Goal: Navigation & Orientation: Go to known website

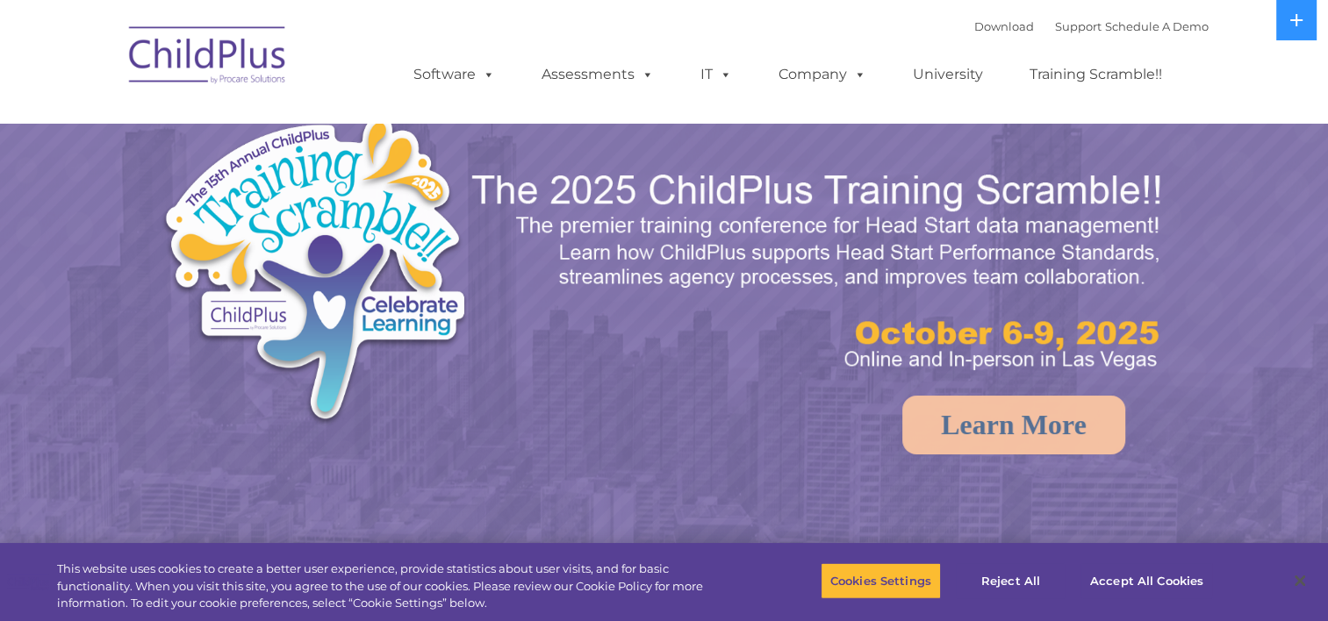
select select "MEDIUM"
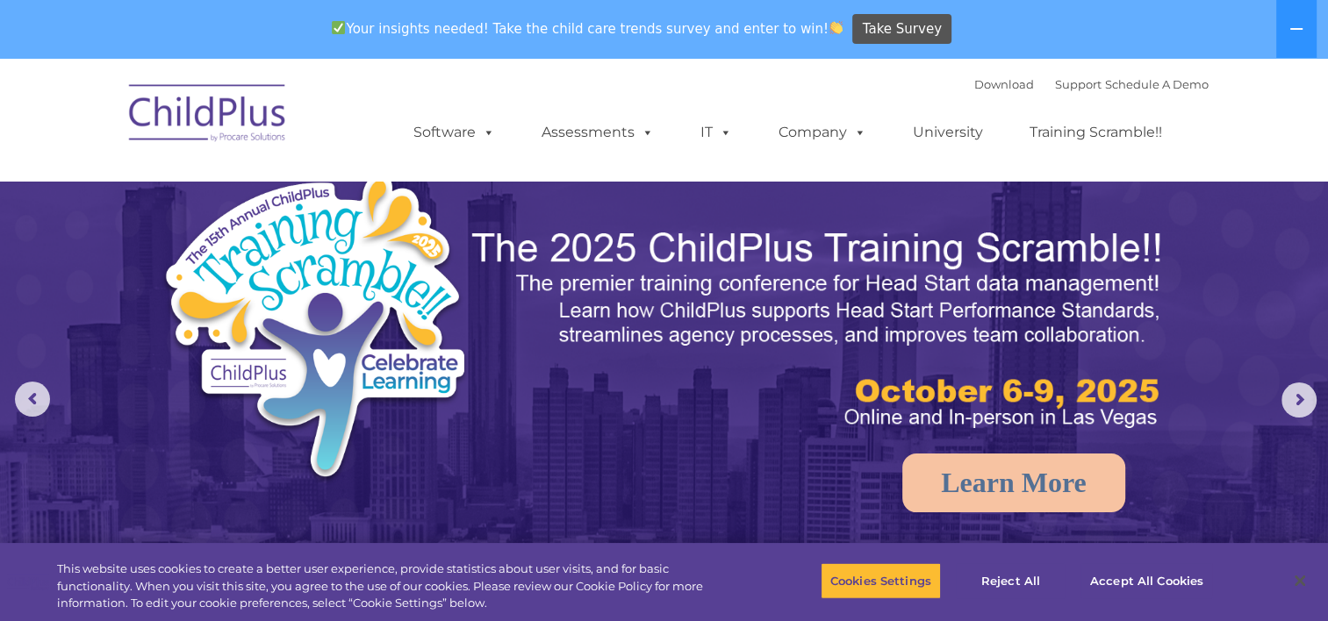
click at [185, 102] on img at bounding box center [208, 116] width 176 height 88
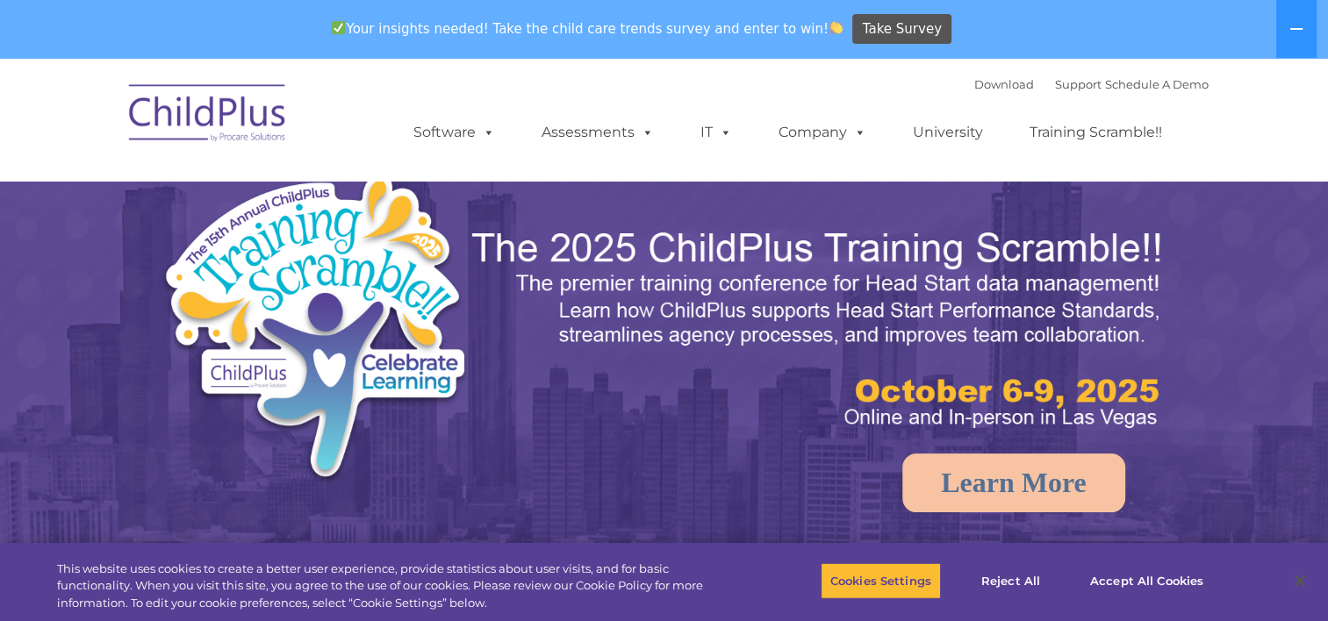
select select "MEDIUM"
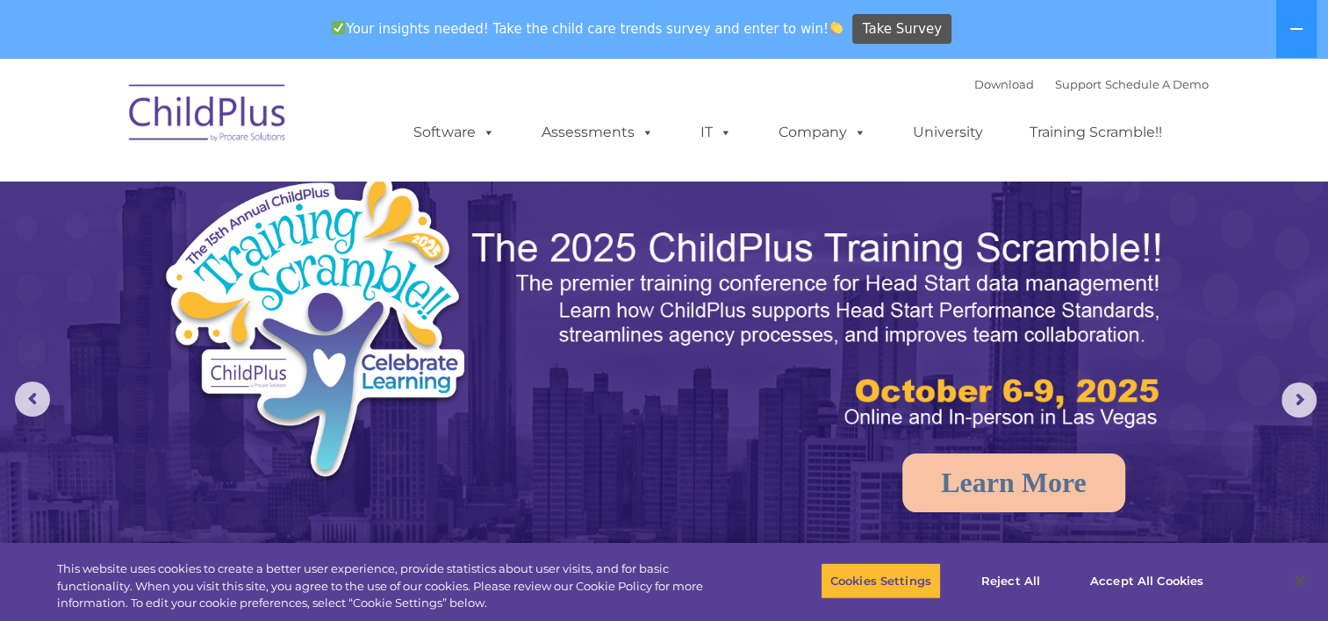
click at [197, 133] on img at bounding box center [208, 116] width 176 height 88
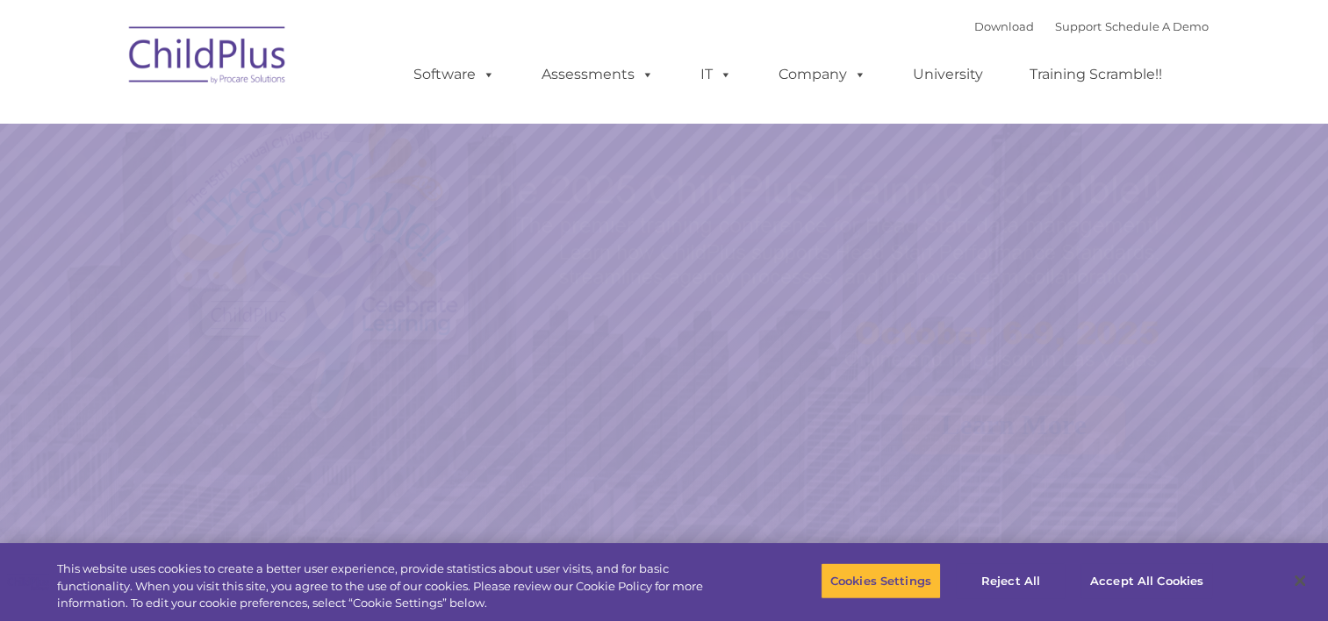
select select "MEDIUM"
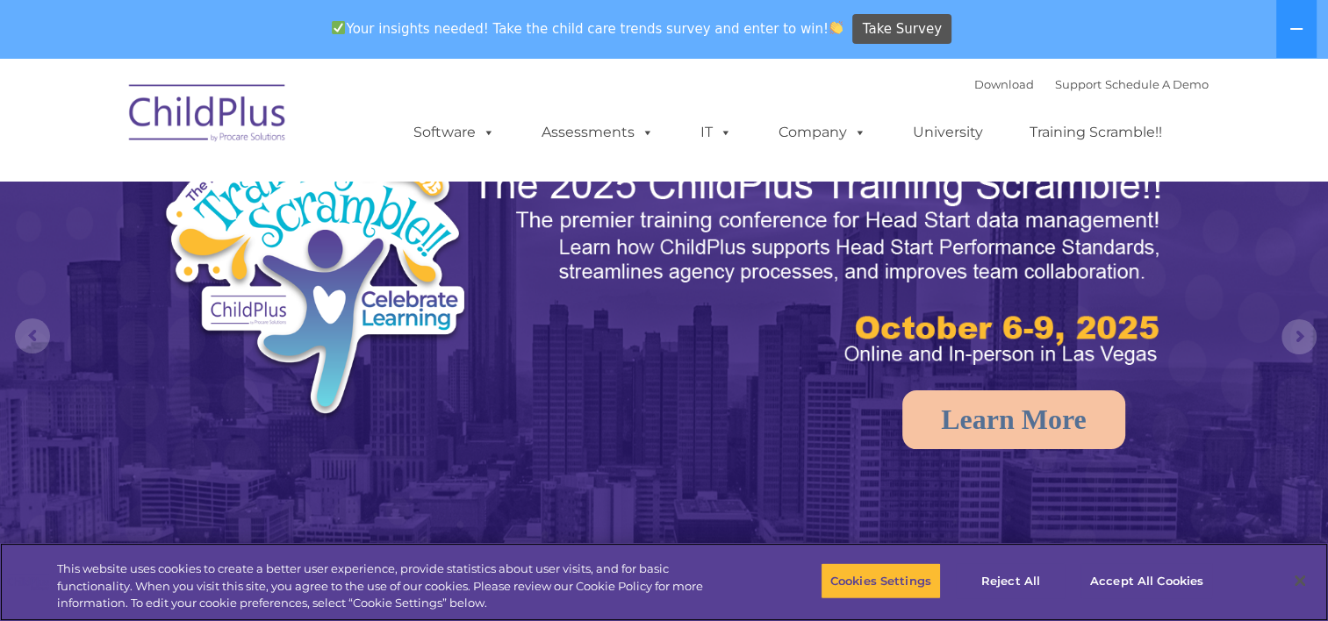
scroll to position [72, 0]
